Goal: Transaction & Acquisition: Purchase product/service

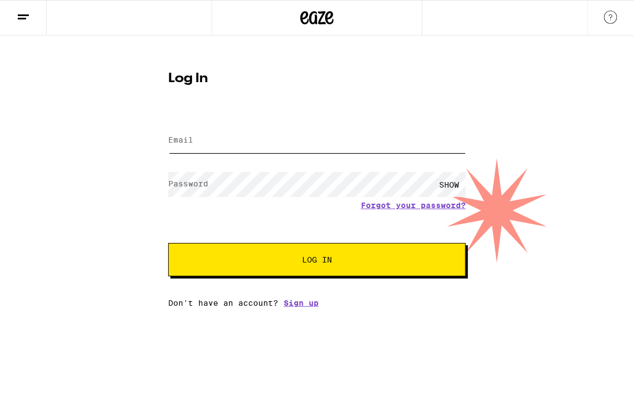
type input "[EMAIL_ADDRESS][DOMAIN_NAME]"
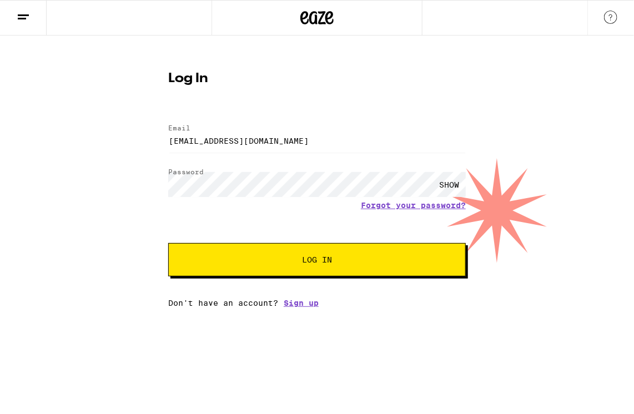
click at [295, 277] on div "Email Email [EMAIL_ADDRESS][DOMAIN_NAME] Password Password SHOW Forgot your pas…" at bounding box center [317, 210] width 298 height 194
click at [296, 268] on button "Log In" at bounding box center [317, 259] width 298 height 33
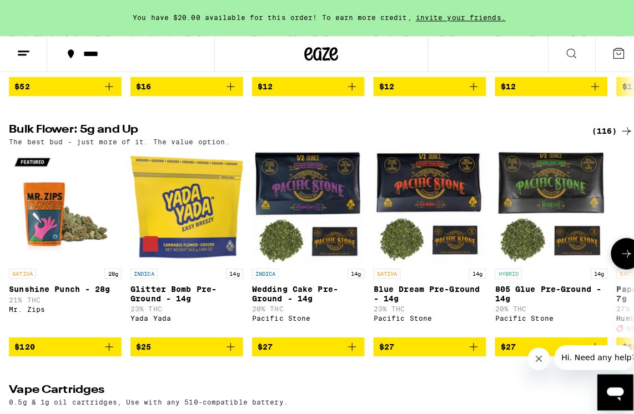
scroll to position [1333, 0]
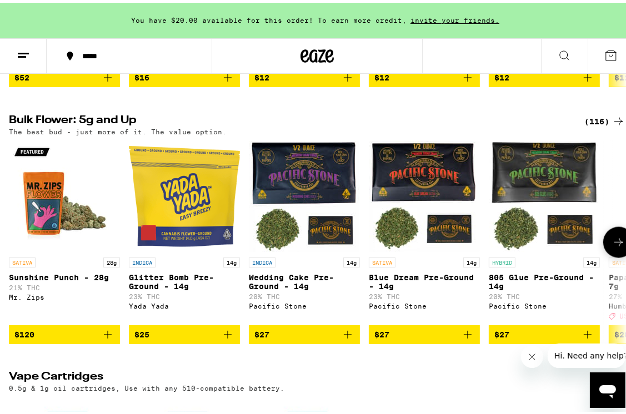
click at [182, 249] on img "Open page for Glitter Bomb Pre-Ground - 14g from Yada Yada" at bounding box center [184, 193] width 111 height 111
